Goal: Information Seeking & Learning: Learn about a topic

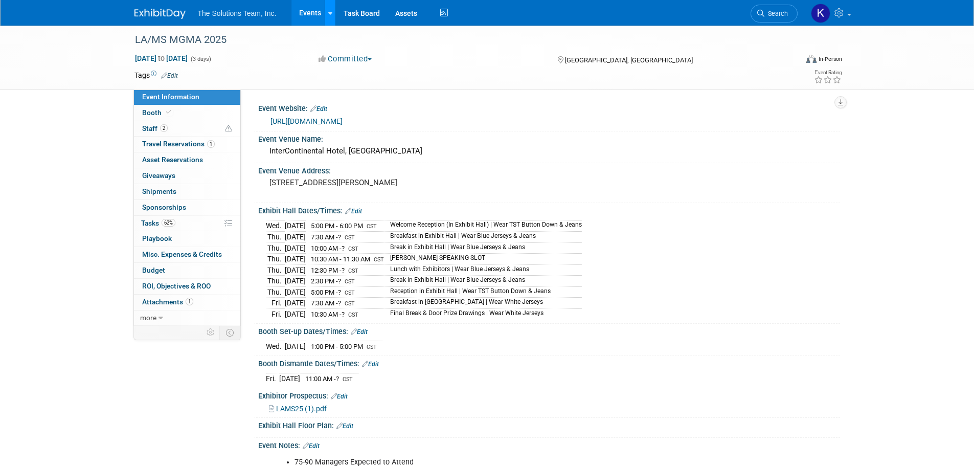
click at [331, 16] on icon at bounding box center [330, 13] width 4 height 7
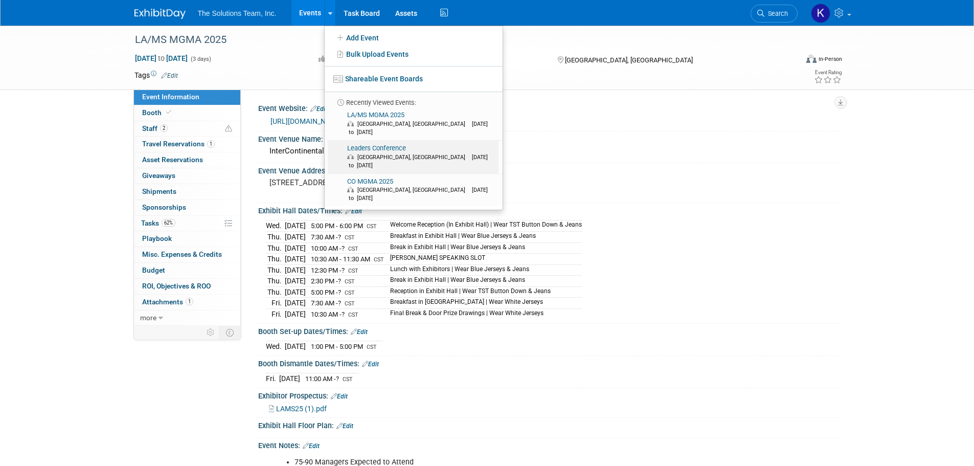
click at [371, 154] on span "[GEOGRAPHIC_DATA], [GEOGRAPHIC_DATA]" at bounding box center [413, 157] width 113 height 7
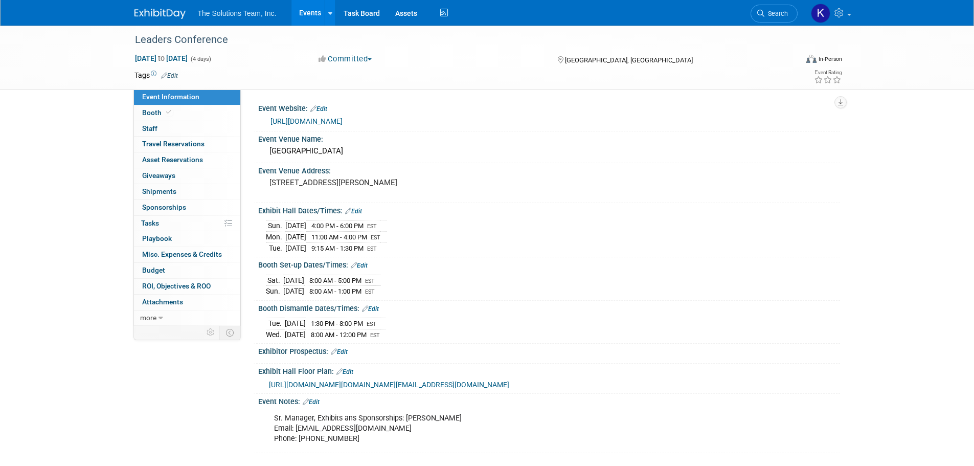
drag, startPoint x: 258, startPoint y: 104, endPoint x: 486, endPoint y: 339, distance: 327.5
click at [486, 339] on div "Event Website: Edit https://www.mgma.com/conferences/leaders/overview Event Ven…" at bounding box center [544, 277] width 576 height 352
click at [509, 295] on div "Sat. Sep 27, 2025 8:00 AM - 5:00 PM EST Sun. Sep 28, 2025 8:00 AM - 1:00 PM EST…" at bounding box center [549, 283] width 582 height 28
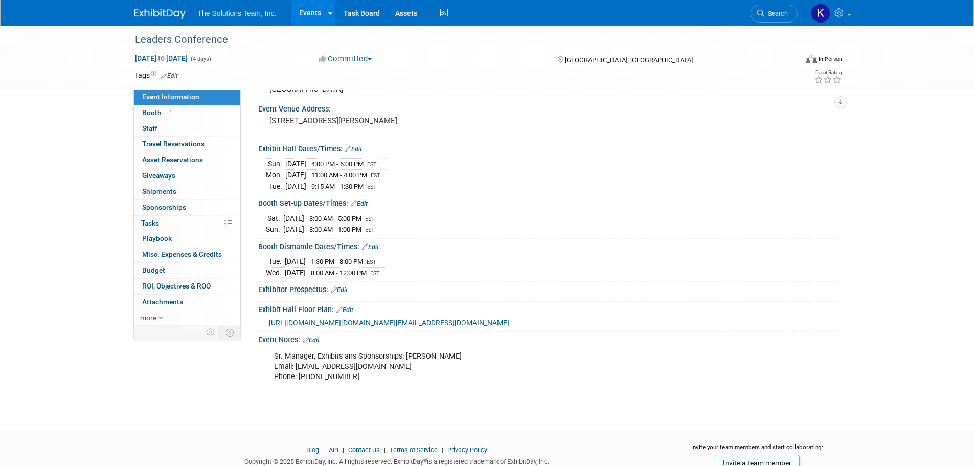
scroll to position [147, 0]
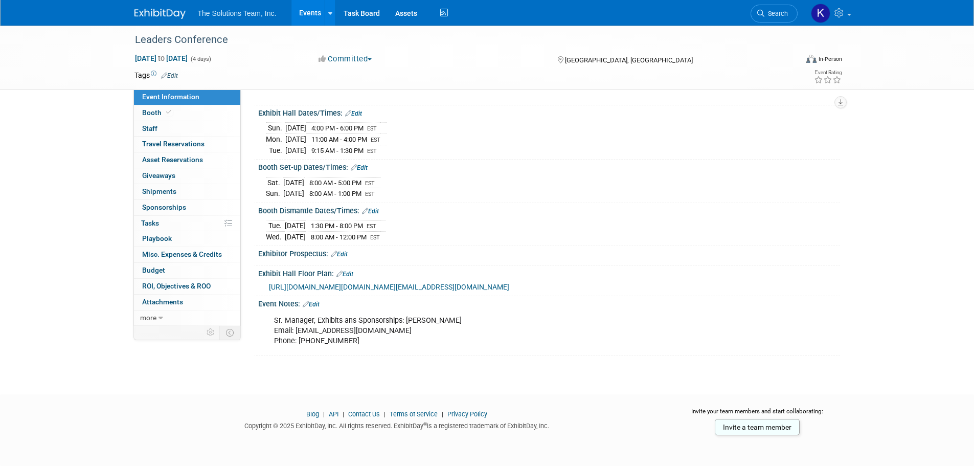
click at [509, 283] on span "https://nam02.safelinks.protection.outlook.com/?url=https%3A%2F%2Fmgmatrial.orb…" at bounding box center [389, 287] width 240 height 8
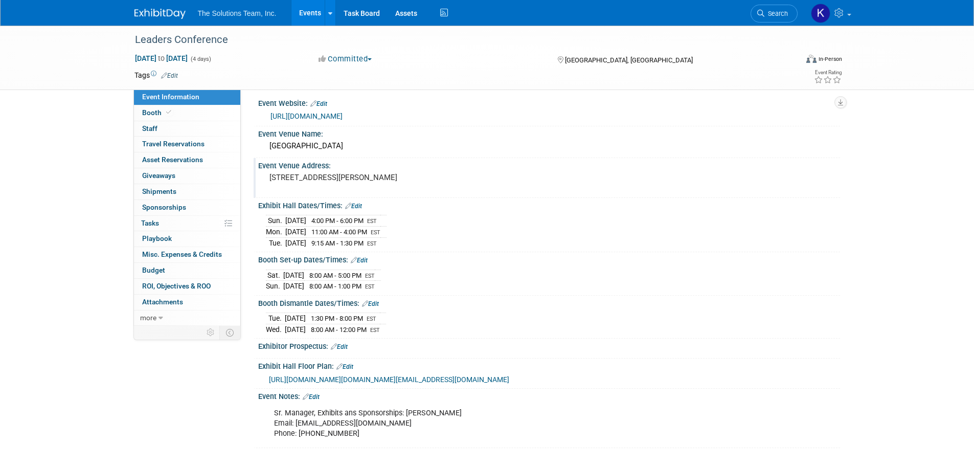
scroll to position [0, 0]
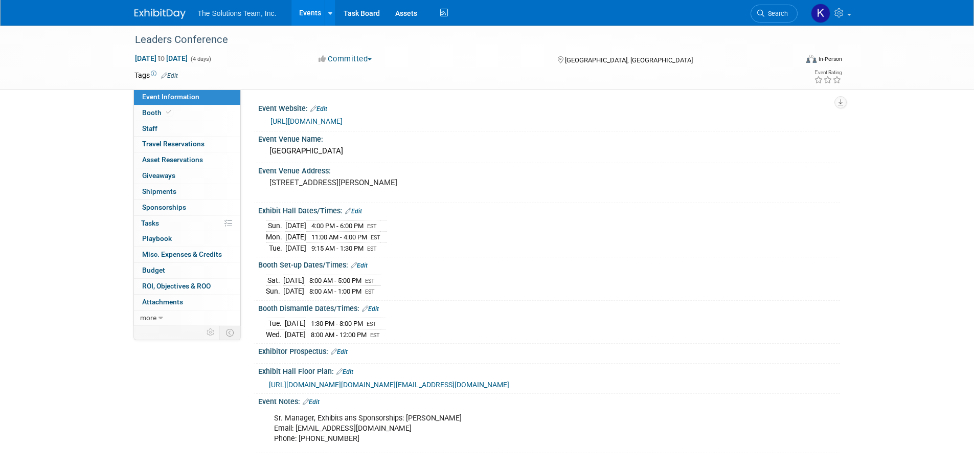
click at [329, 115] on div "https://www.mgma.com/conferences/leaders/overview" at bounding box center [549, 120] width 566 height 14
click at [327, 121] on link "https://www.mgma.com/conferences/leaders/overview" at bounding box center [306, 121] width 72 height 8
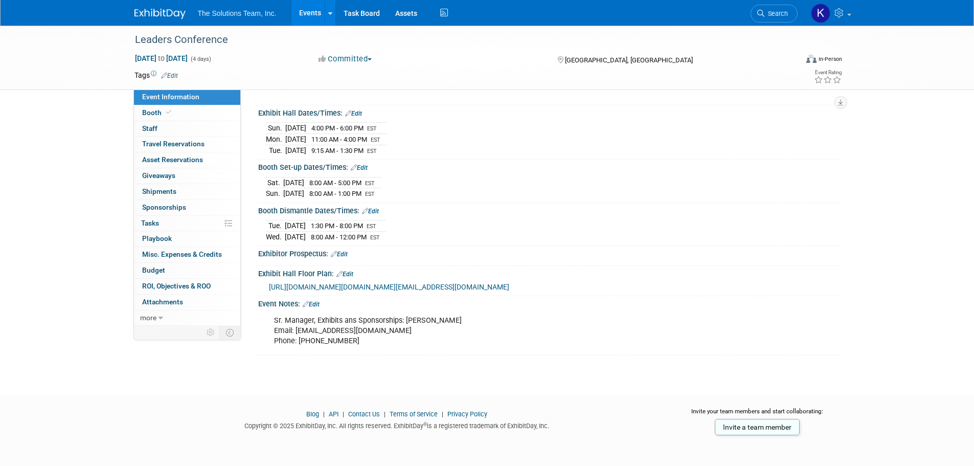
scroll to position [147, 0]
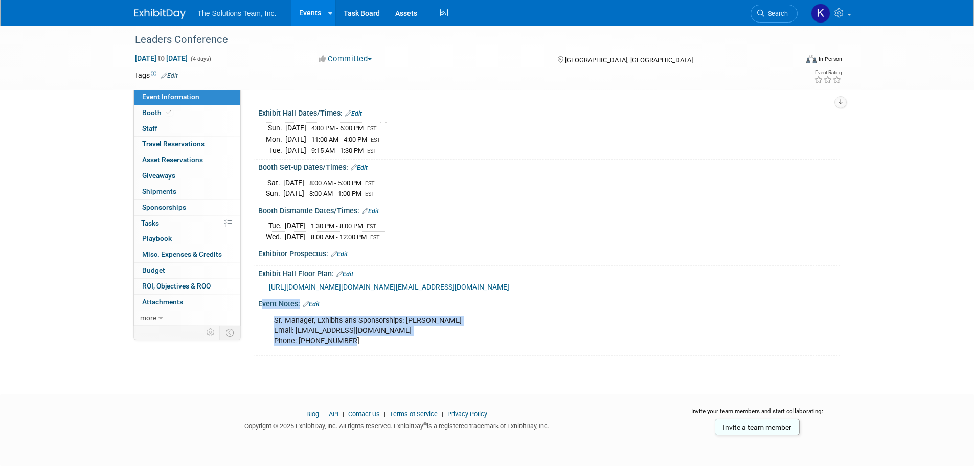
drag, startPoint x: 351, startPoint y: 338, endPoint x: 256, endPoint y: 318, distance: 96.8
click at [256, 318] on div "Event Notes: Edit Sr. Manager, Exhibits ans Sponsorships: Erika Dooley Email: e…" at bounding box center [547, 326] width 586 height 60
click at [423, 344] on div "Sr. Manager, Exhibits ans Sponsorships: Erika Dooley Email: exhibitorservices@m…" at bounding box center [497, 330] width 461 height 41
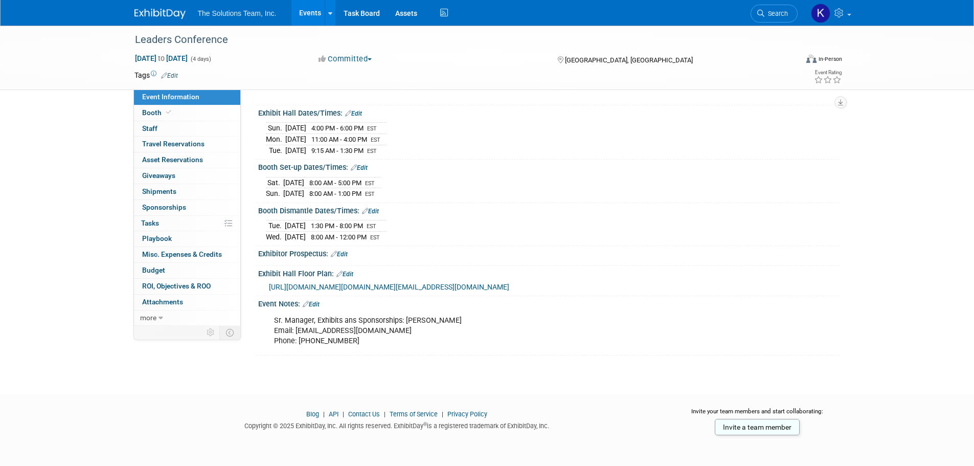
click at [269, 220] on td "Tue." at bounding box center [275, 225] width 19 height 11
click at [188, 111] on link "Booth" at bounding box center [187, 112] width 106 height 15
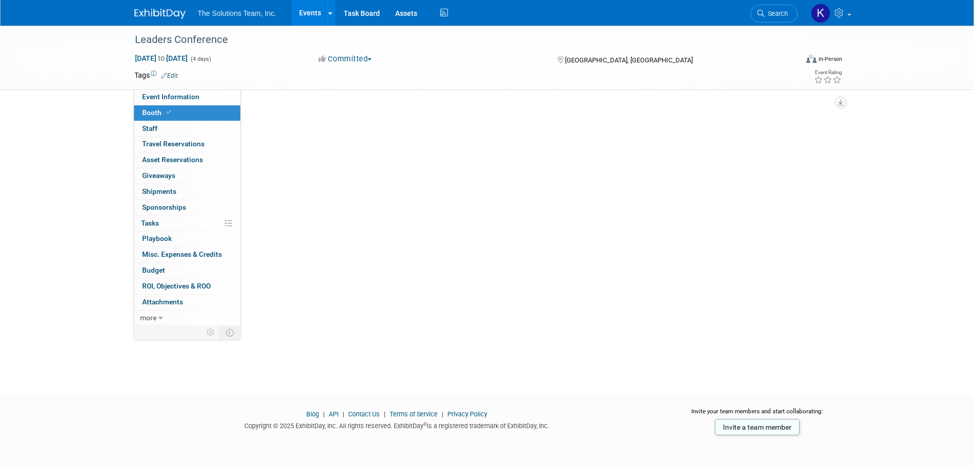
scroll to position [0, 0]
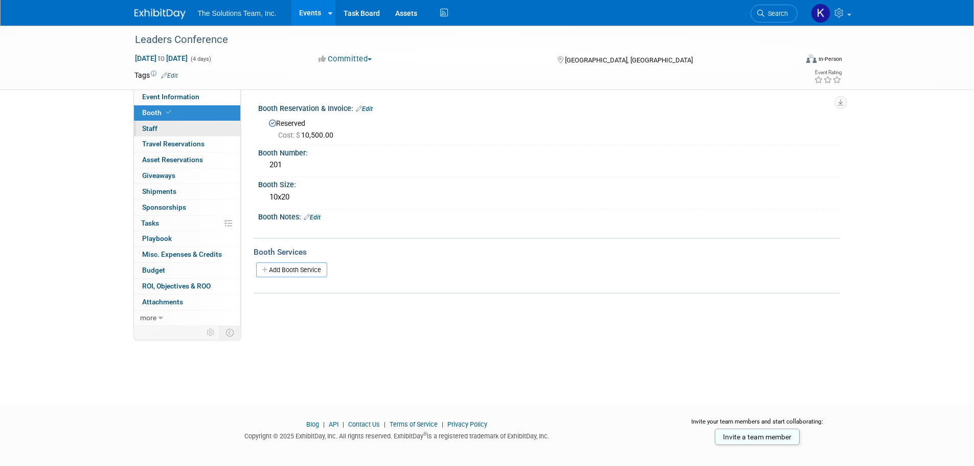
click at [179, 127] on link "0 Staff 0" at bounding box center [187, 128] width 106 height 15
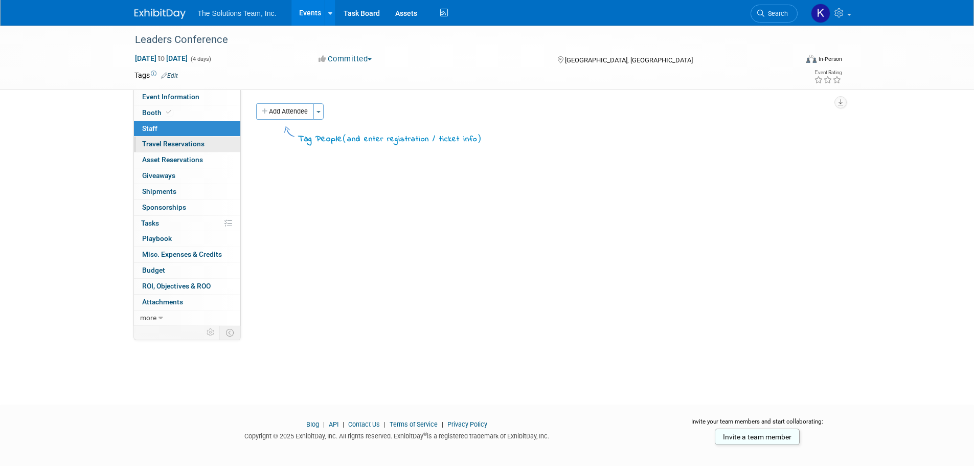
click at [178, 145] on span "Travel Reservations 0" at bounding box center [173, 144] width 62 height 8
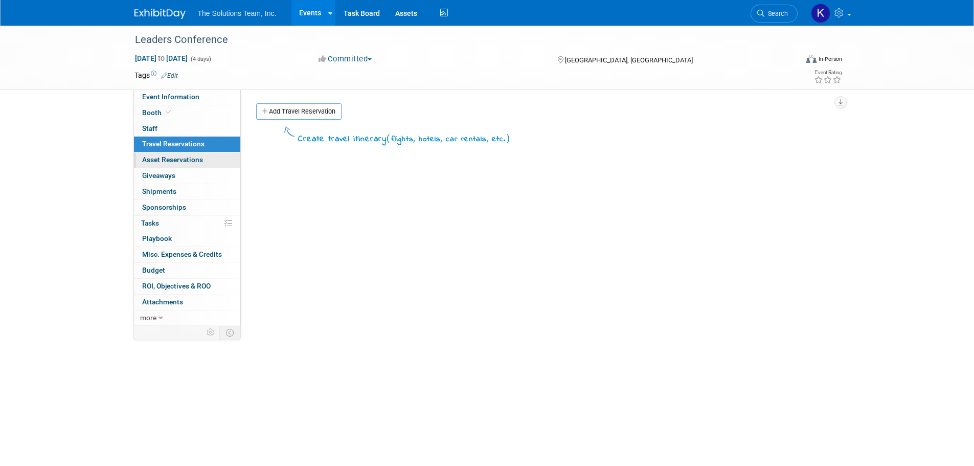
click at [176, 157] on span "Asset Reservations 0" at bounding box center [172, 159] width 61 height 8
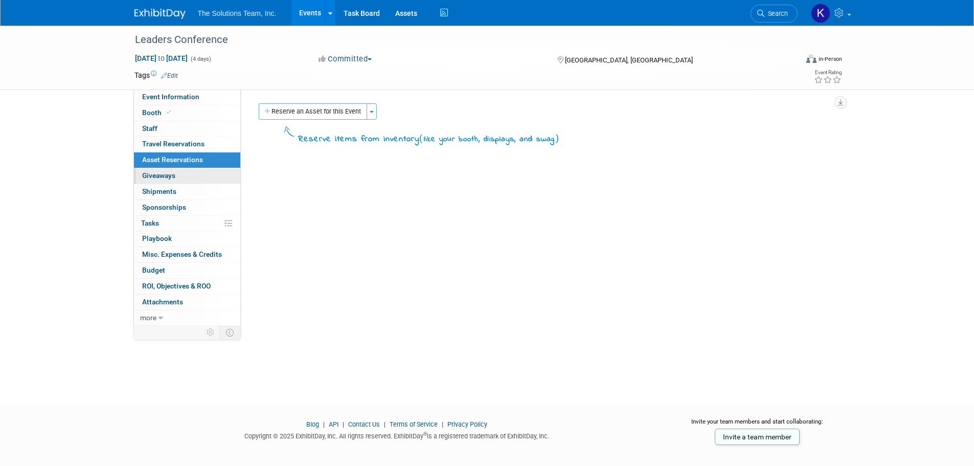
click at [174, 178] on span "Giveaways 0" at bounding box center [158, 175] width 33 height 8
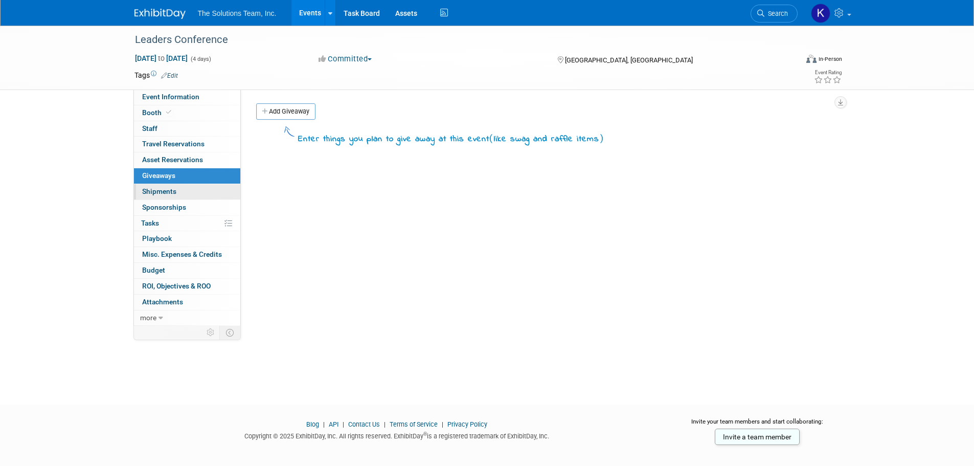
click at [162, 188] on span "Shipments 0" at bounding box center [159, 191] width 34 height 8
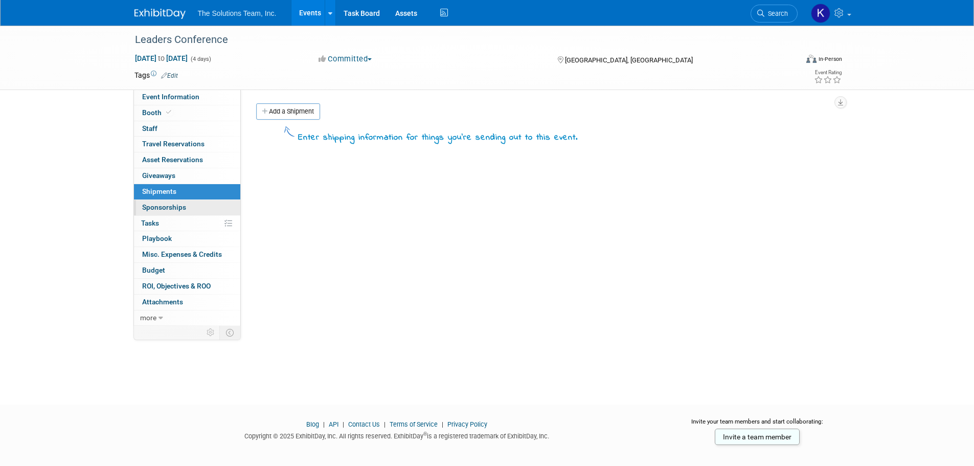
click at [159, 205] on span "Sponsorships 0" at bounding box center [164, 207] width 44 height 8
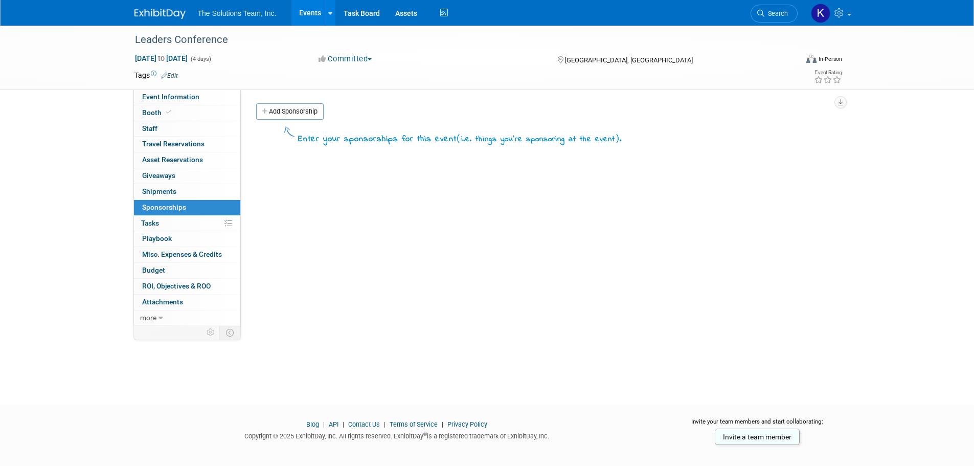
click at [164, 228] on link "0% Tasks 0%" at bounding box center [187, 223] width 106 height 15
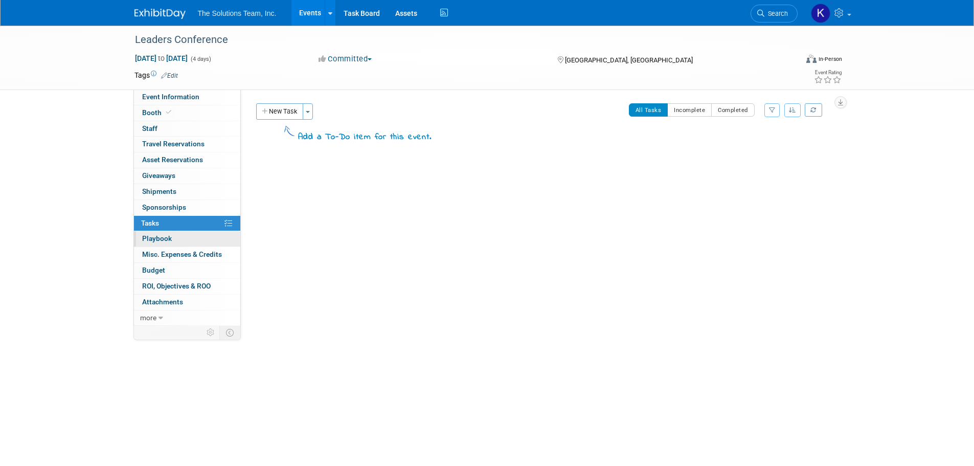
click at [165, 239] on span "Playbook 0" at bounding box center [157, 238] width 30 height 8
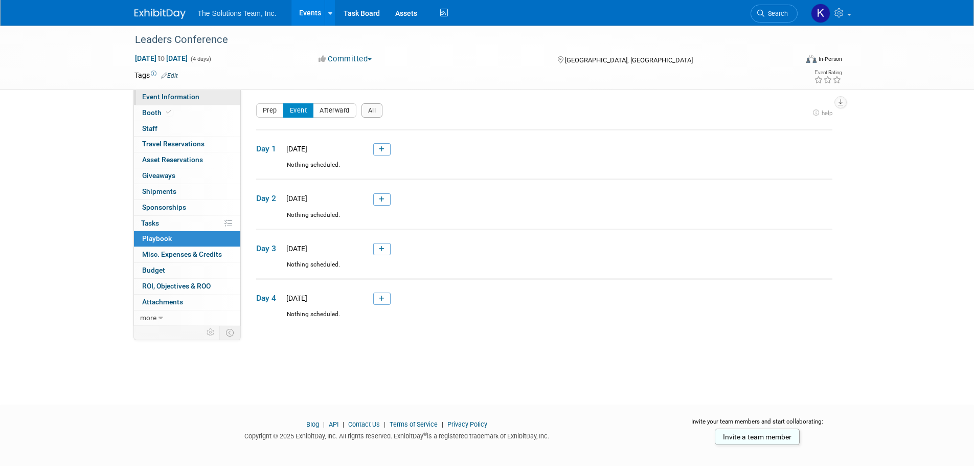
click at [182, 100] on span "Event Information" at bounding box center [170, 97] width 57 height 8
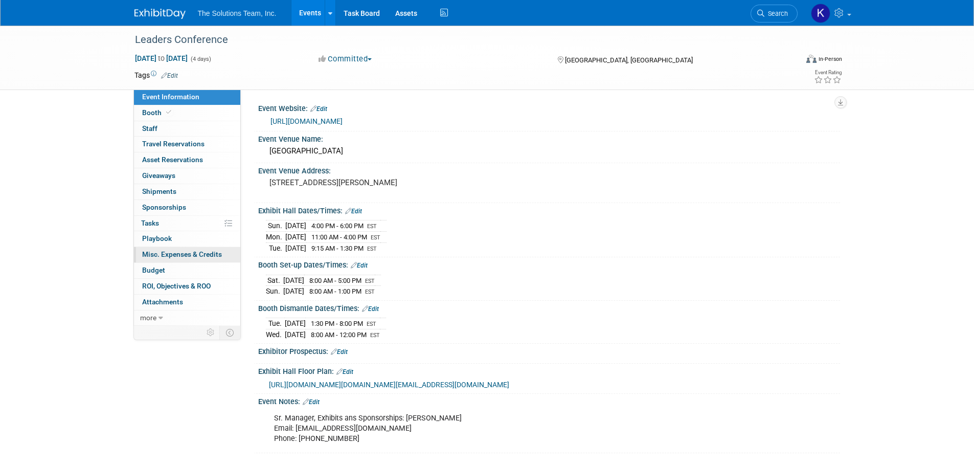
click at [150, 259] on link "0 Misc. Expenses & Credits 0" at bounding box center [187, 254] width 106 height 15
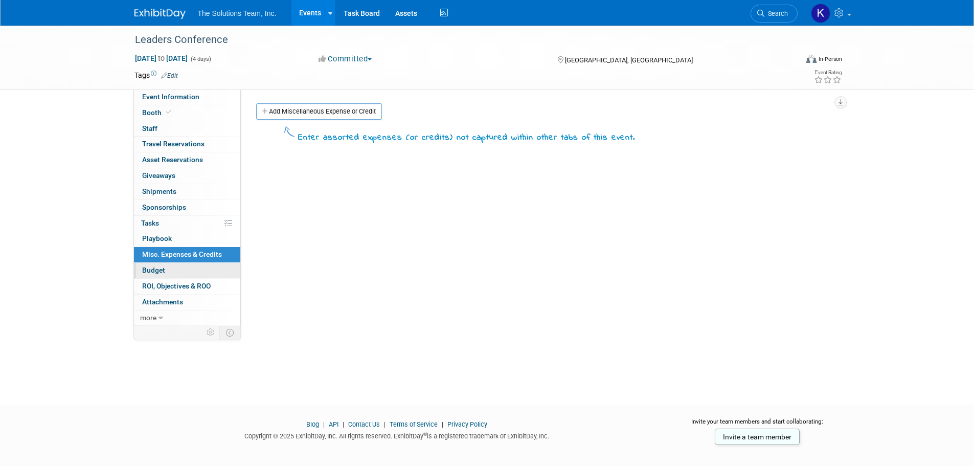
click at [140, 278] on link "Budget" at bounding box center [187, 270] width 106 height 15
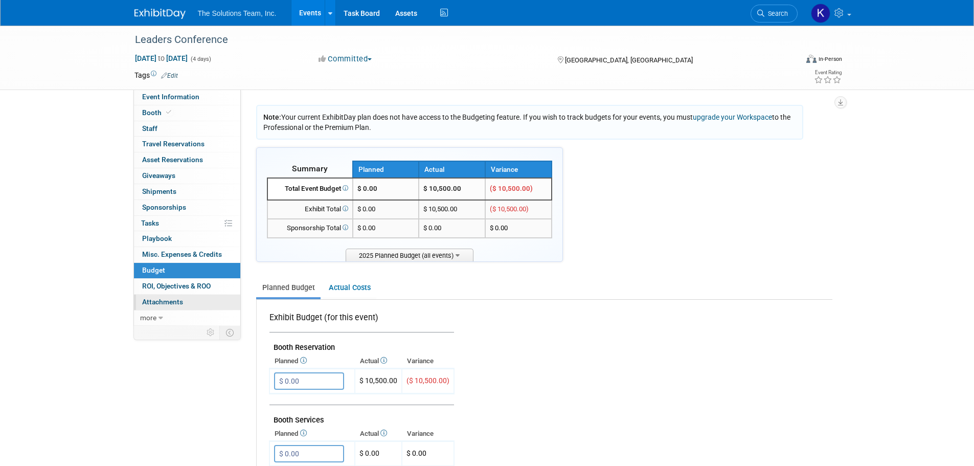
click at [155, 306] on link "0 Attachments 0" at bounding box center [187, 301] width 106 height 15
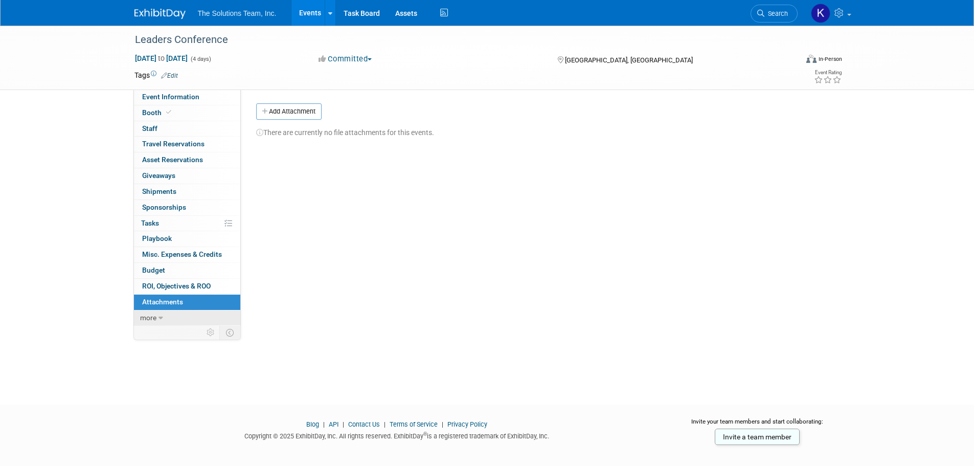
click at [151, 322] on link "more" at bounding box center [187, 317] width 106 height 15
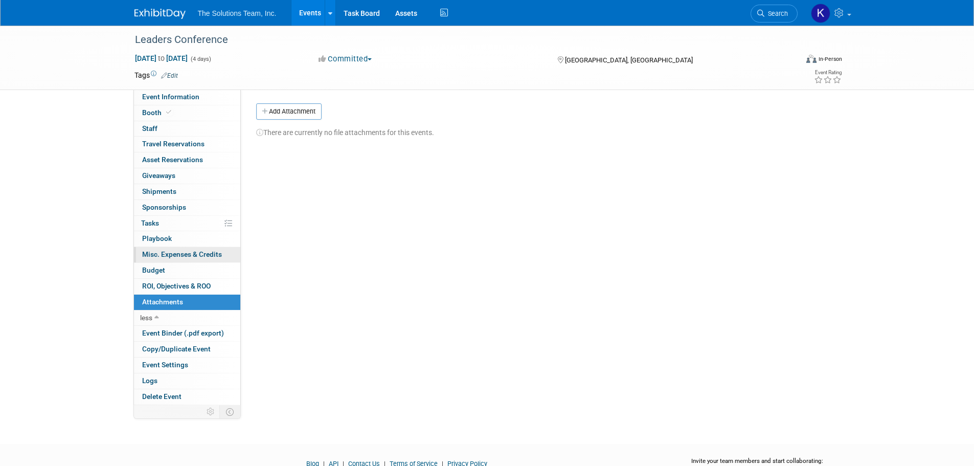
click at [172, 249] on link "0 Misc. Expenses & Credits 0" at bounding box center [187, 254] width 106 height 15
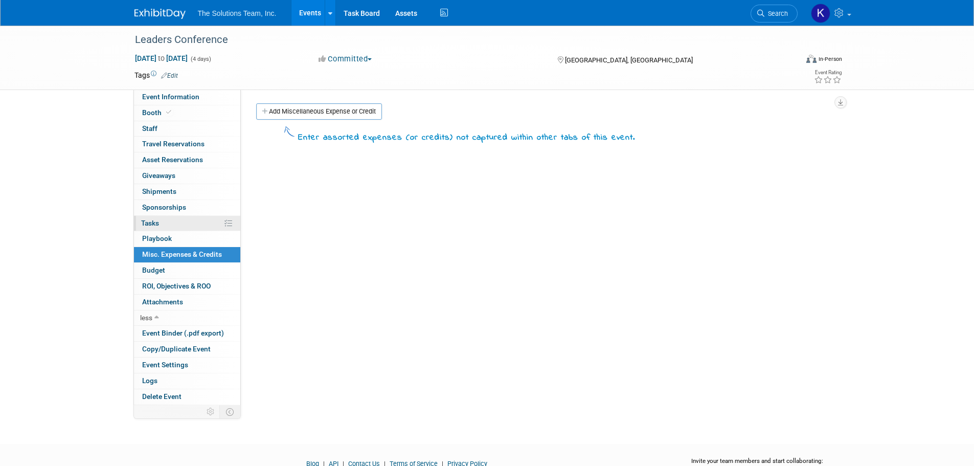
click at [165, 223] on link "0% Tasks 0%" at bounding box center [187, 223] width 106 height 15
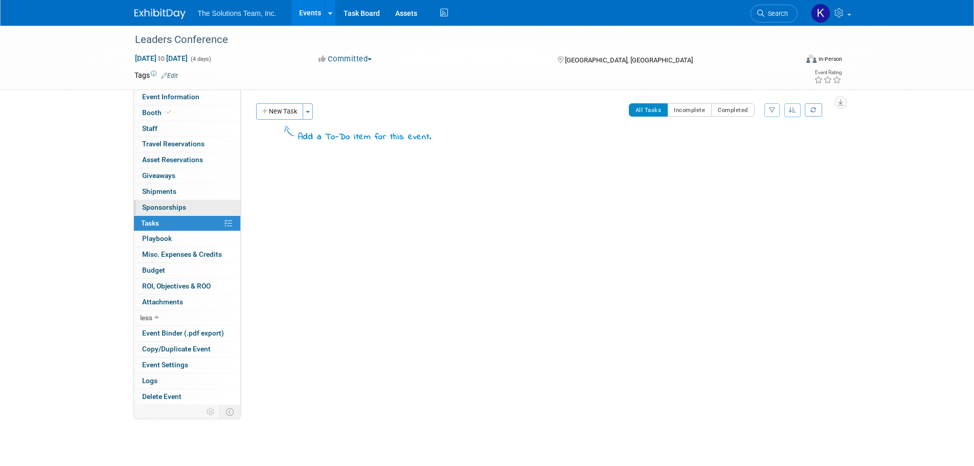
click at [164, 202] on link "0 Sponsorships 0" at bounding box center [187, 207] width 106 height 15
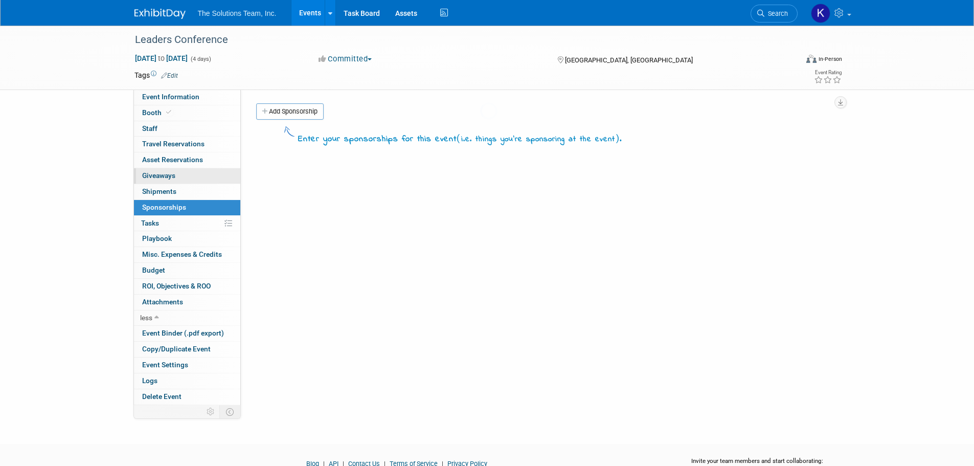
click at [162, 172] on span "Giveaways 0" at bounding box center [158, 175] width 33 height 8
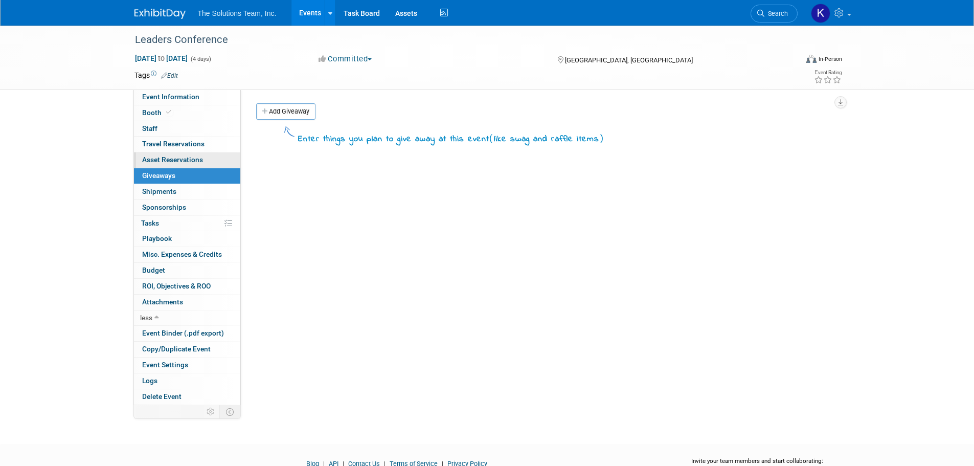
click at [161, 160] on span "Asset Reservations 0" at bounding box center [172, 159] width 61 height 8
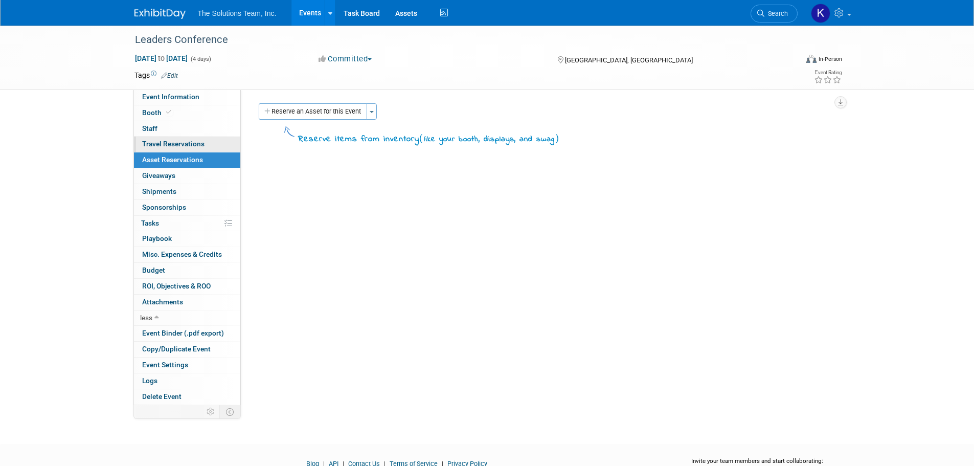
click at [160, 144] on span "Travel Reservations 0" at bounding box center [173, 144] width 62 height 8
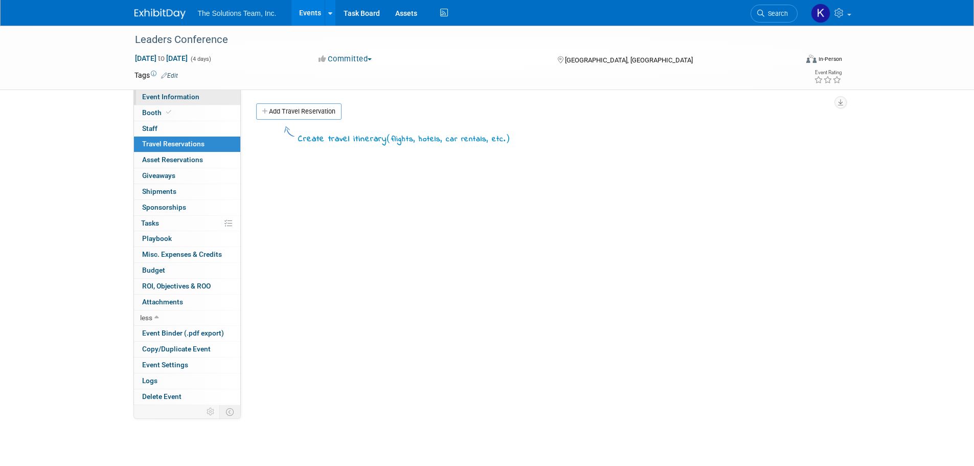
click at [167, 95] on span "Event Information" at bounding box center [170, 97] width 57 height 8
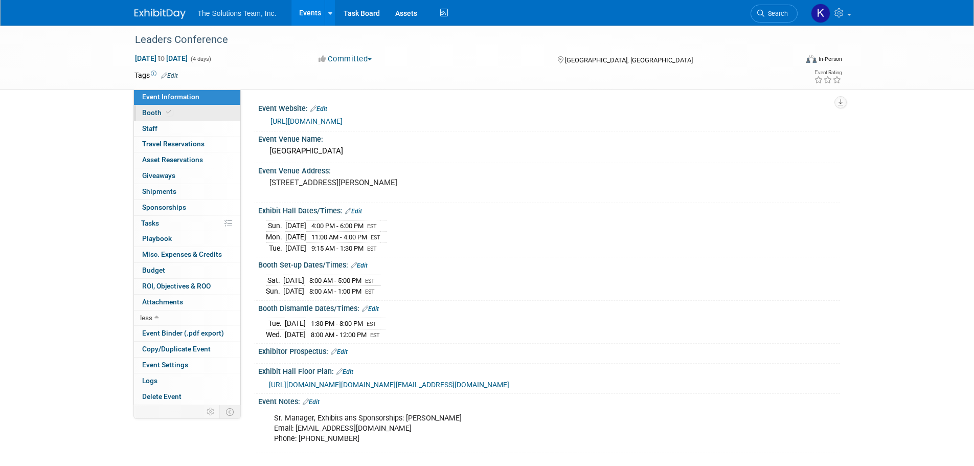
click at [169, 111] on icon at bounding box center [168, 112] width 5 height 6
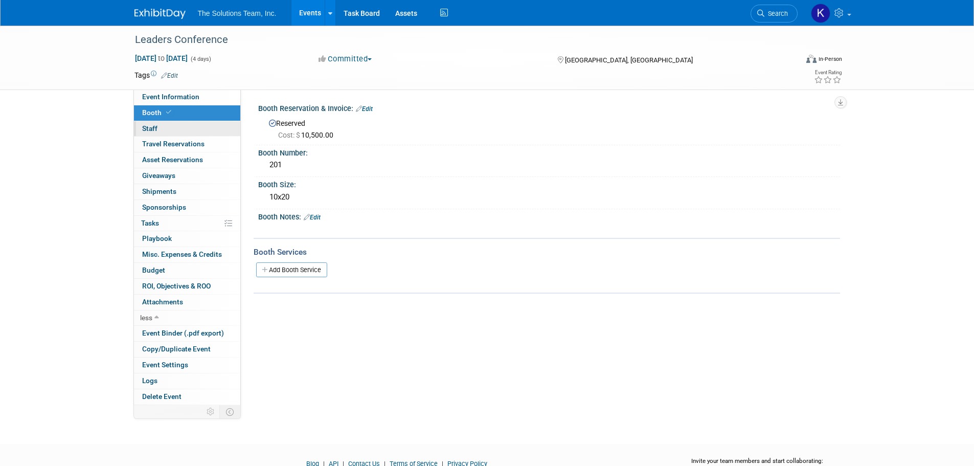
click at [167, 128] on link "0 Staff 0" at bounding box center [187, 128] width 106 height 15
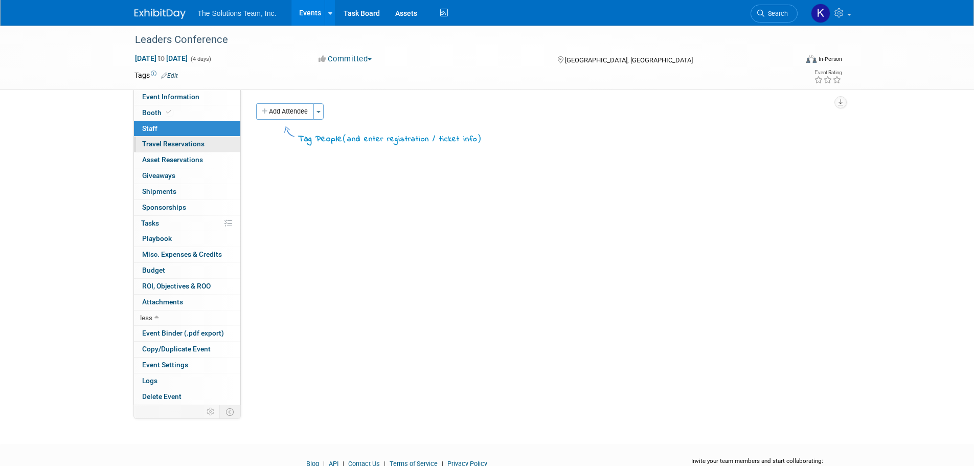
click at [165, 146] on span "Travel Reservations 0" at bounding box center [173, 144] width 62 height 8
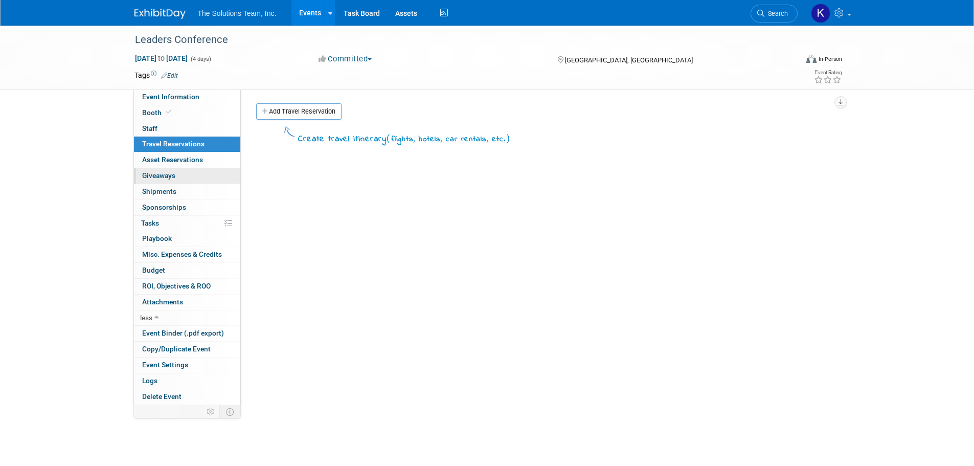
drag, startPoint x: 158, startPoint y: 162, endPoint x: 150, endPoint y: 177, distance: 17.8
click at [158, 162] on span "Asset Reservations 0" at bounding box center [172, 159] width 61 height 8
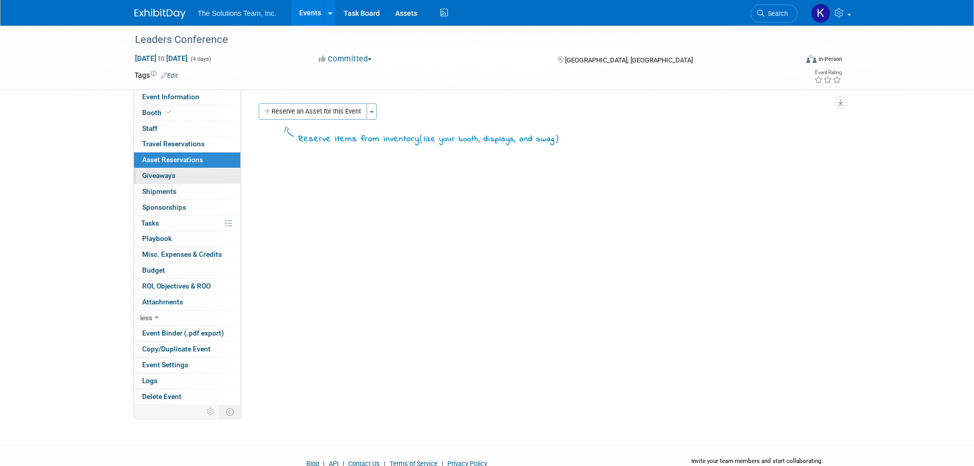
click at [147, 183] on link "0 Giveaways 0" at bounding box center [187, 175] width 106 height 15
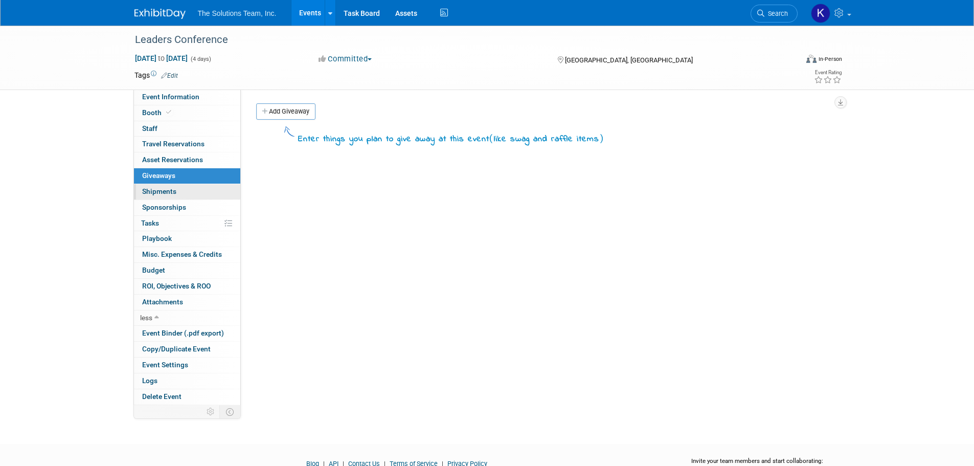
click at [147, 194] on span "Shipments 0" at bounding box center [159, 191] width 34 height 8
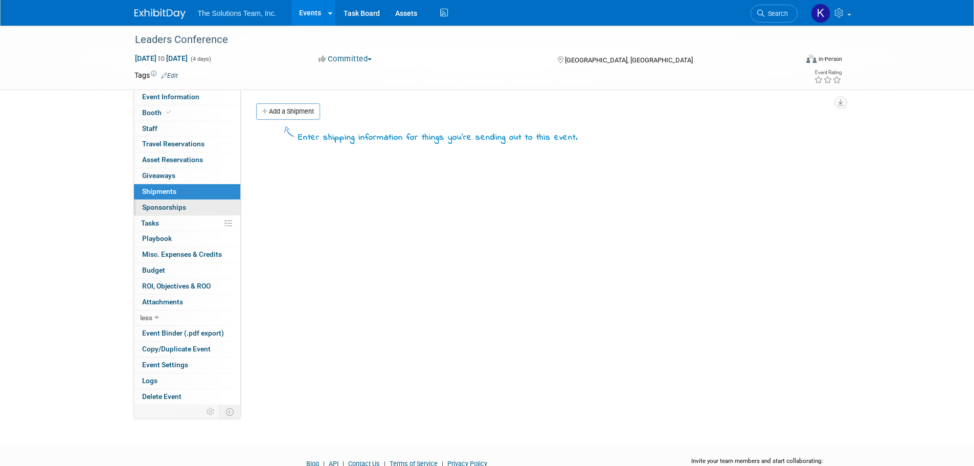
click at [147, 210] on span "Sponsorships 0" at bounding box center [164, 207] width 44 height 8
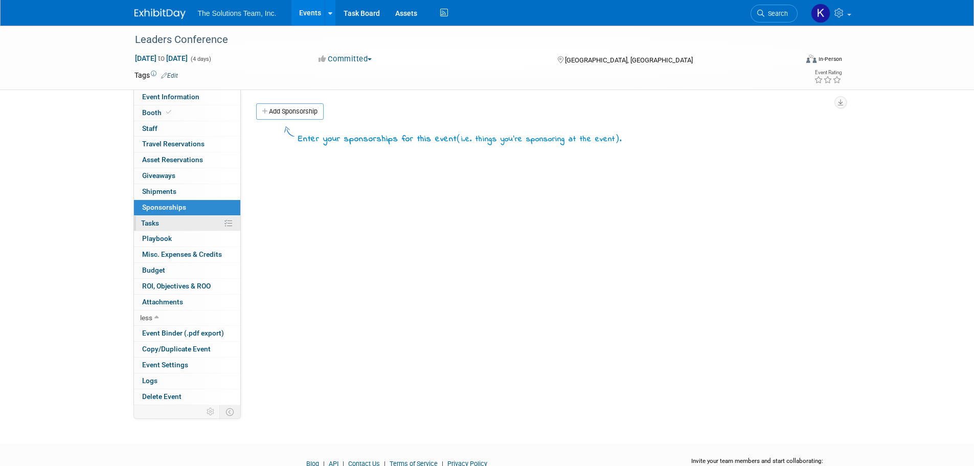
click at [147, 231] on link "0% Tasks 0%" at bounding box center [187, 223] width 106 height 15
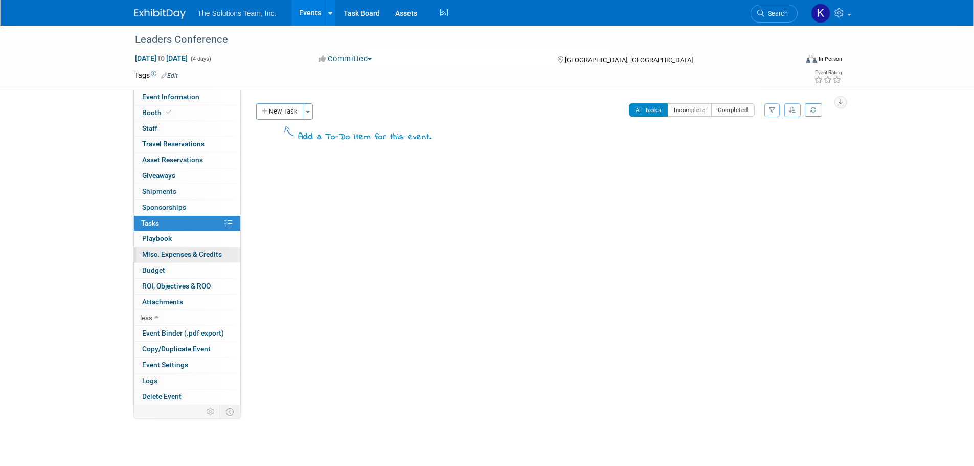
click at [147, 248] on link "0 Misc. Expenses & Credits 0" at bounding box center [187, 254] width 106 height 15
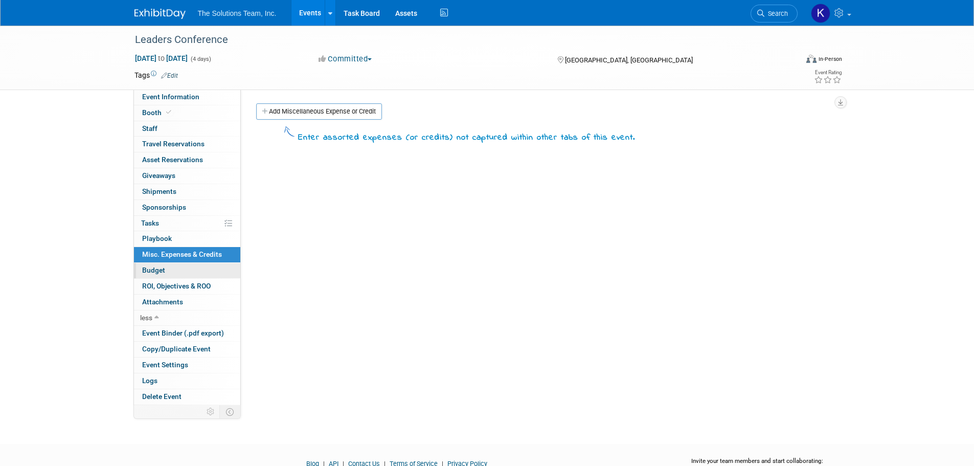
click at [147, 267] on span "Budget" at bounding box center [153, 270] width 23 height 8
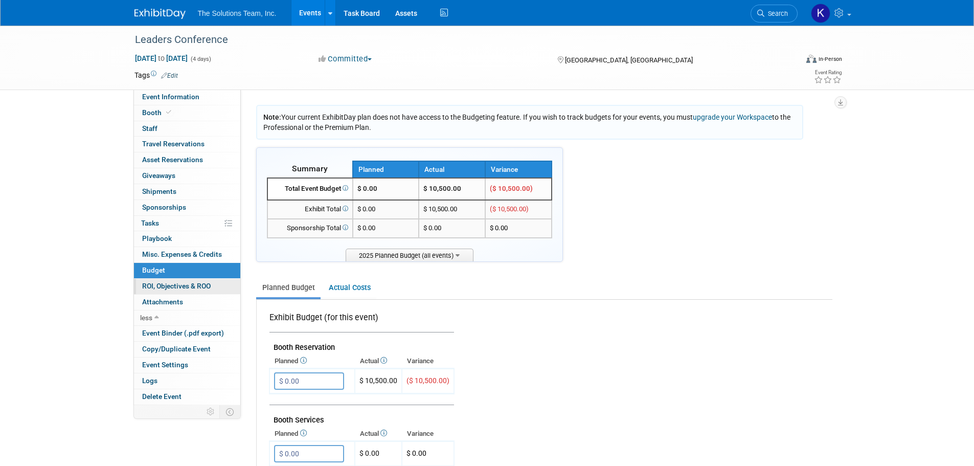
click at [149, 282] on span "ROI, Objectives & ROO 0" at bounding box center [176, 286] width 69 height 8
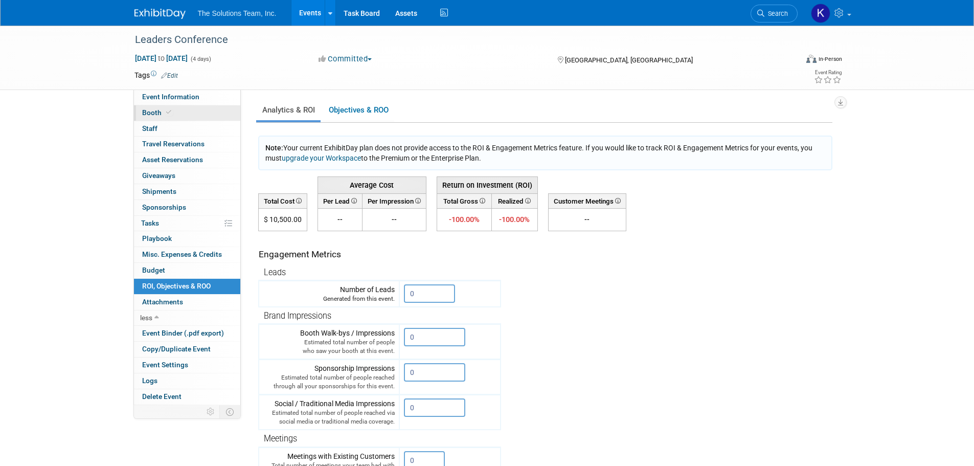
click at [182, 115] on link "Booth" at bounding box center [187, 112] width 106 height 15
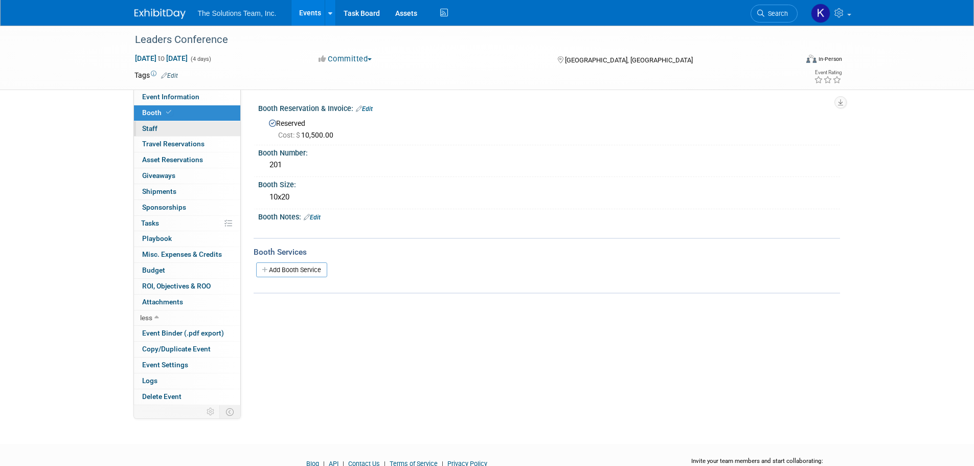
click at [176, 125] on link "0 Staff 0" at bounding box center [187, 128] width 106 height 15
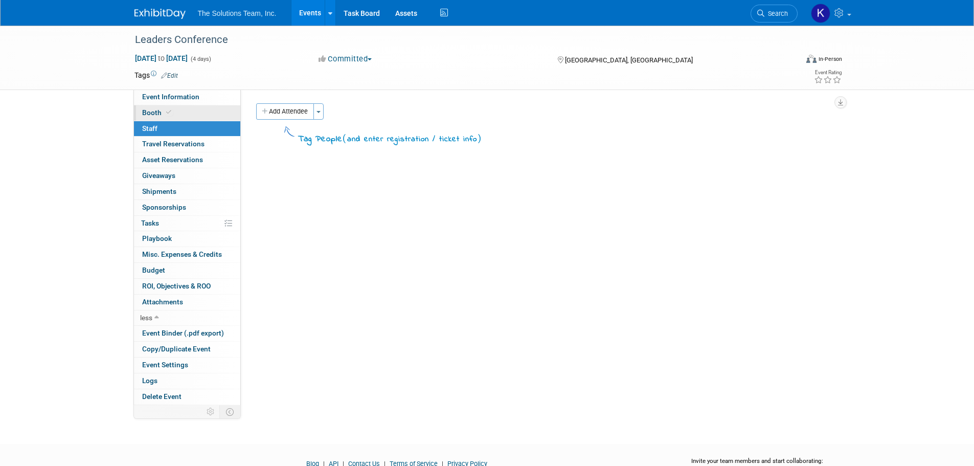
click at [162, 111] on span "Booth" at bounding box center [157, 112] width 31 height 8
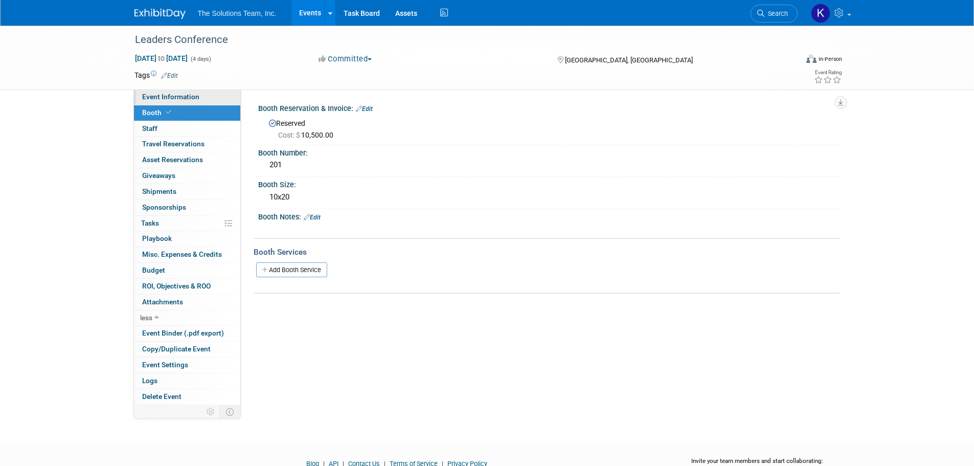
click at [164, 101] on link "Event Information" at bounding box center [187, 96] width 106 height 15
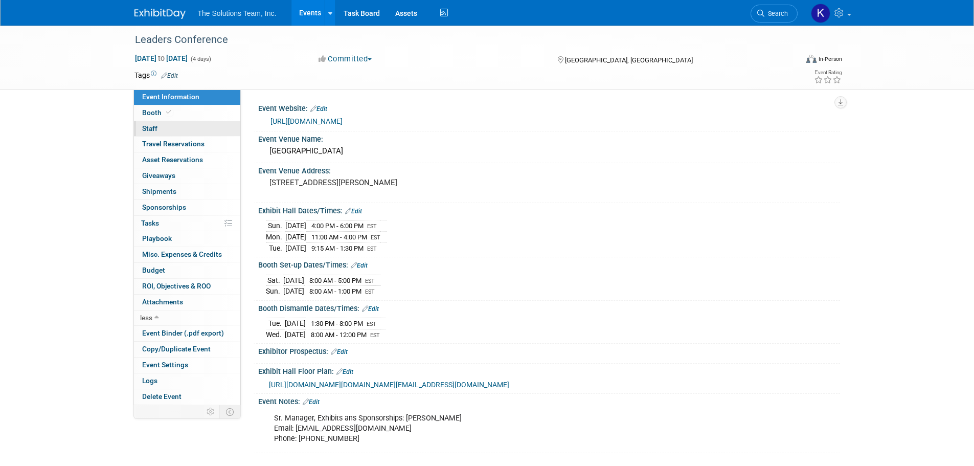
click at [175, 128] on link "0 Staff 0" at bounding box center [187, 128] width 106 height 15
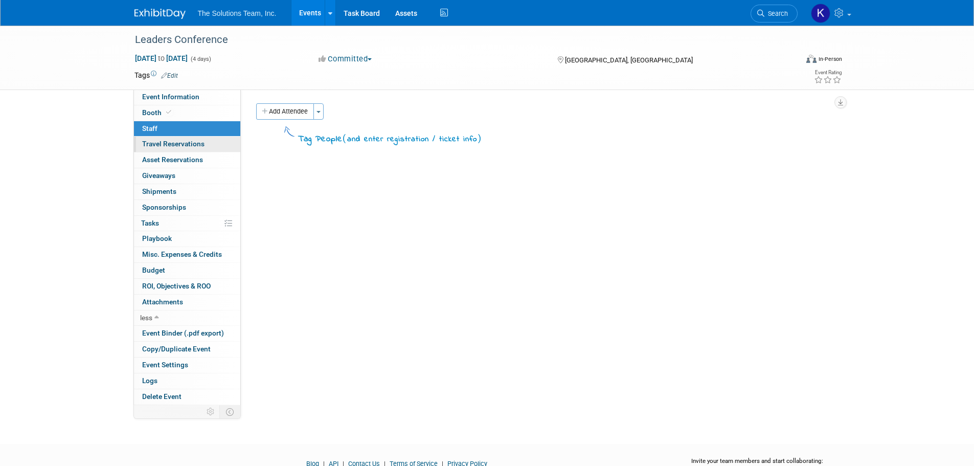
click at [176, 152] on link "0 Travel Reservations 0" at bounding box center [187, 143] width 106 height 15
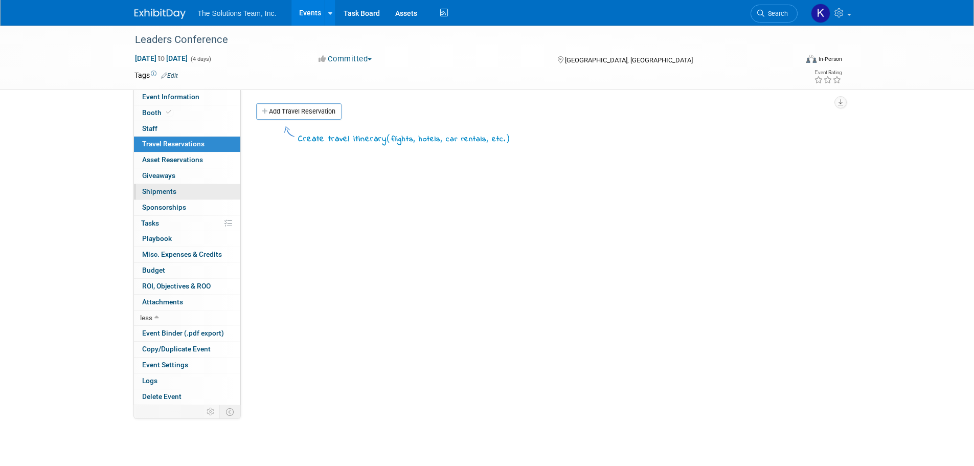
click at [177, 186] on link "0 Shipments 0" at bounding box center [187, 191] width 106 height 15
